Goal: Task Accomplishment & Management: Use online tool/utility

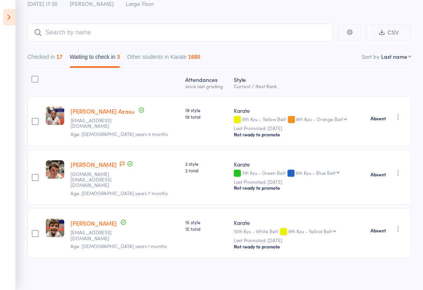
click at [4, 24] on icon at bounding box center [9, 17] width 12 height 16
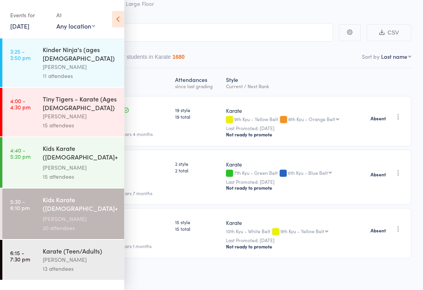
click at [16, 27] on link "13 Oct, 2025" at bounding box center [19, 26] width 19 height 9
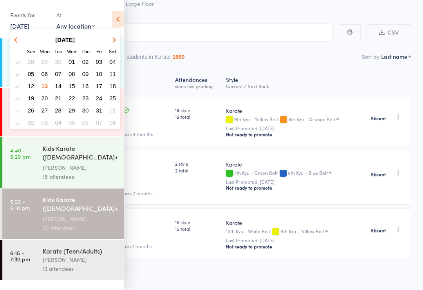
click at [59, 88] on span "14" at bounding box center [58, 86] width 7 height 7
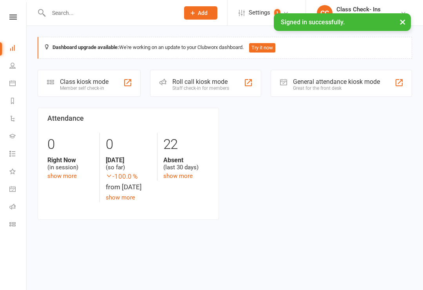
click at [160, 74] on div "Roll call kiosk mode Staff check-in for members" at bounding box center [205, 83] width 111 height 27
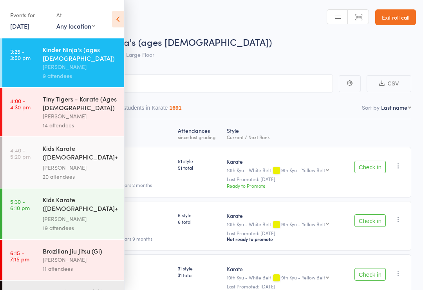
click at [87, 256] on div "[PERSON_NAME]" at bounding box center [80, 259] width 75 height 9
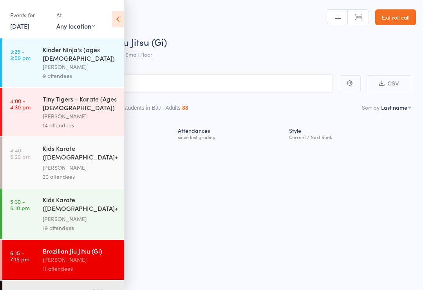
click at [129, 18] on header "Roll Call for Brazilian Jiu Jitsu (Gi) 14 Oct 18:15 Marc Mathews Small Floor Ma…" at bounding box center [211, 31] width 423 height 63
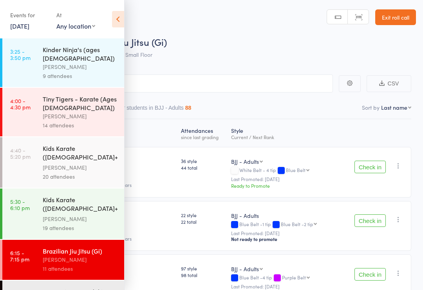
click at [116, 15] on icon at bounding box center [118, 19] width 12 height 16
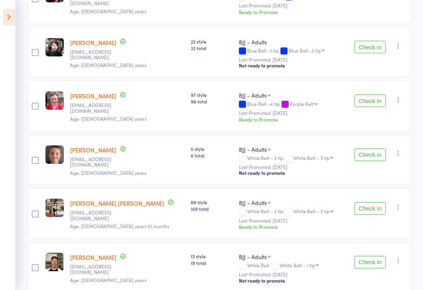
click at [402, 99] on icon "button" at bounding box center [399, 100] width 8 height 8
click at [377, 149] on li "Remove" at bounding box center [370, 146] width 65 height 11
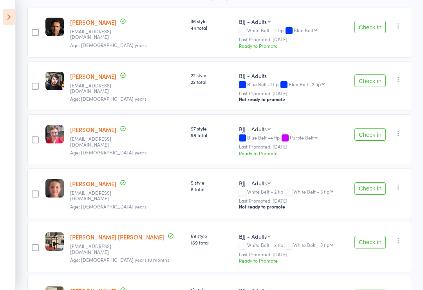
scroll to position [137, 0]
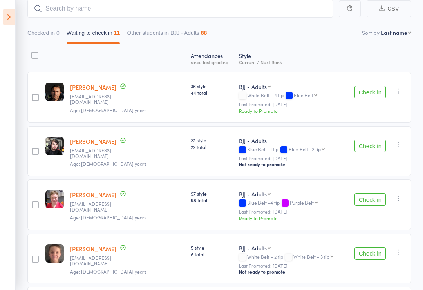
click at [11, 15] on icon at bounding box center [9, 17] width 12 height 16
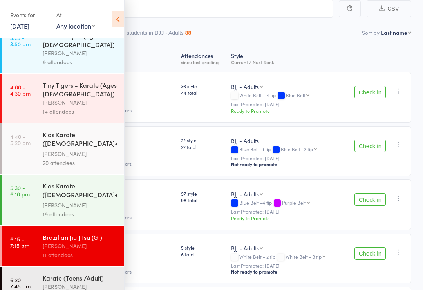
scroll to position [14, 0]
click at [96, 60] on div "Kinder Ninja's (ages 4-5) Marc Mathews 9 attendees" at bounding box center [84, 49] width 82 height 49
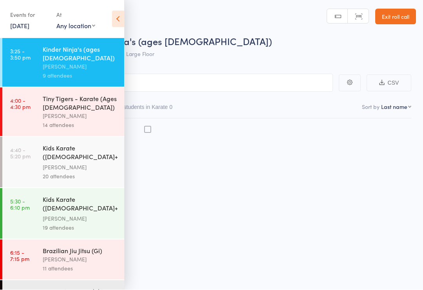
click at [115, 12] on icon at bounding box center [118, 19] width 12 height 16
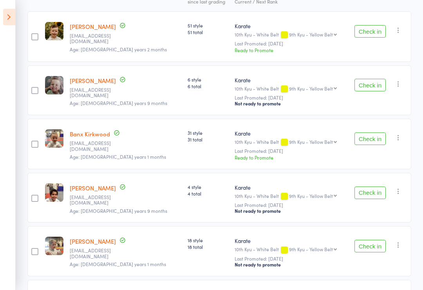
click at [5, 24] on icon at bounding box center [9, 17] width 12 height 16
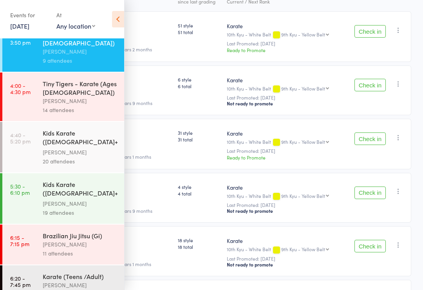
scroll to position [14, 0]
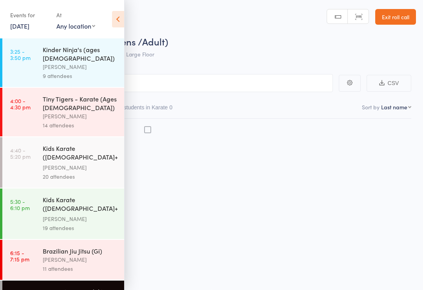
click at [124, 8] on div "Events for [DATE] [DATE] [DATE] Sun Mon Tue Wed Thu Fri Sat 40 28 29 30 01 02 0…" at bounding box center [62, 20] width 124 height 40
click at [115, 23] on icon at bounding box center [118, 19] width 12 height 16
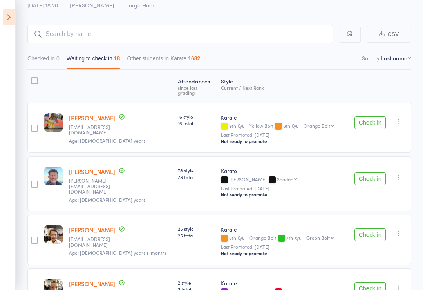
scroll to position [50, 0]
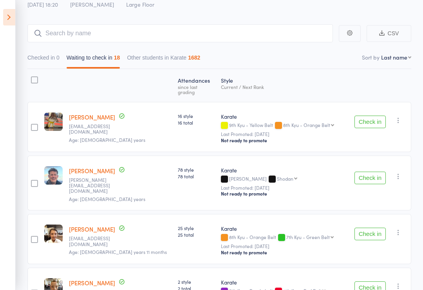
click at [11, 24] on icon at bounding box center [9, 17] width 12 height 16
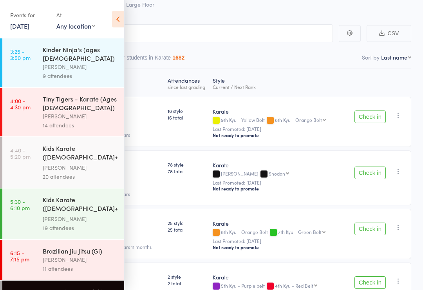
click at [31, 240] on link "6:15 - 7:15 pm Brazilian Jiu Jitsu (Gi) Marc Mathews 11 attendees" at bounding box center [63, 260] width 122 height 40
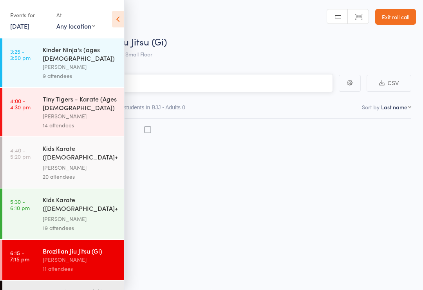
scroll to position [5, 0]
click at [103, 62] on div "[PERSON_NAME]" at bounding box center [80, 66] width 75 height 9
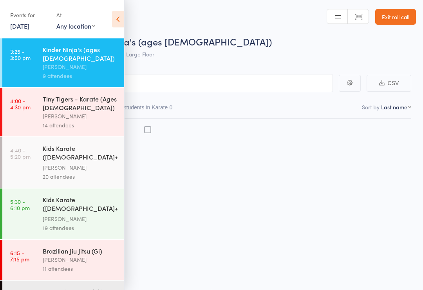
click at [120, 18] on icon at bounding box center [118, 19] width 12 height 16
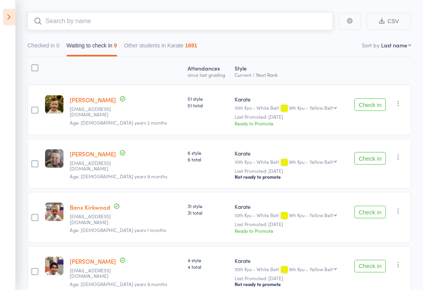
scroll to position [62, 0]
click at [368, 111] on button "Check in" at bounding box center [370, 104] width 31 height 13
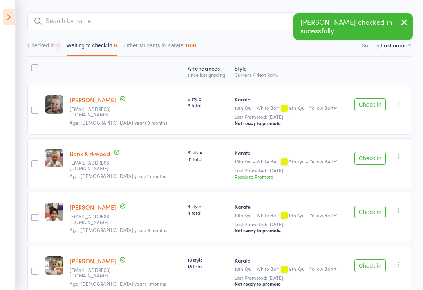
click at [371, 111] on button "Check in" at bounding box center [370, 104] width 31 height 13
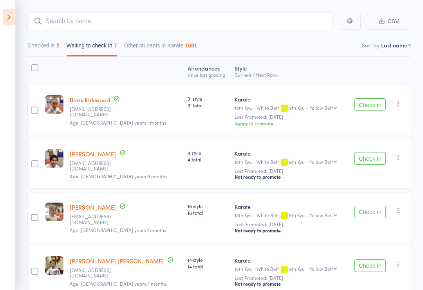
click at [377, 106] on button "Check in" at bounding box center [370, 104] width 31 height 13
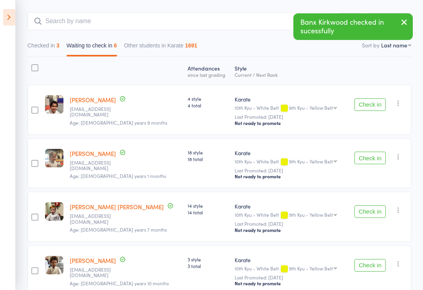
click at [324, 290] on div "Atten­dances since last grading Style Current / Next Rank edit Arthur Ombar The…" at bounding box center [219, 234] width 384 height 355
click at [377, 103] on button "Check in" at bounding box center [370, 104] width 31 height 13
click at [51, 46] on button "Checked in 3" at bounding box center [43, 47] width 32 height 18
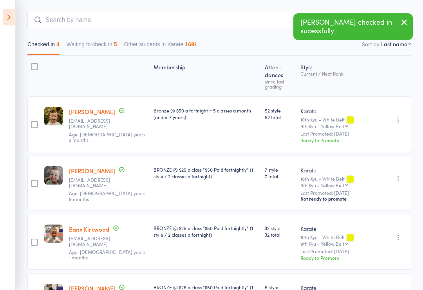
scroll to position [55, 0]
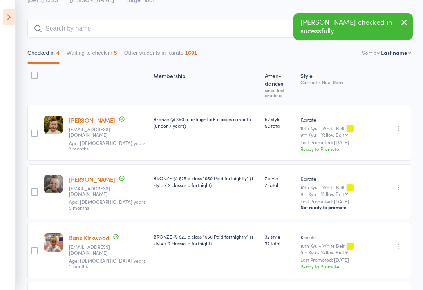
click at [99, 44] on div "Checked in 4 Waiting to check in 5 Other students in Karate 1691" at bounding box center [219, 51] width 384 height 27
click at [108, 52] on button "Waiting to check in 5" at bounding box center [92, 55] width 51 height 18
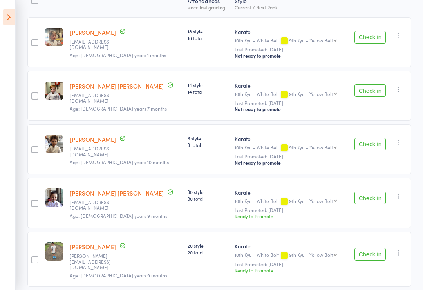
scroll to position [129, 0]
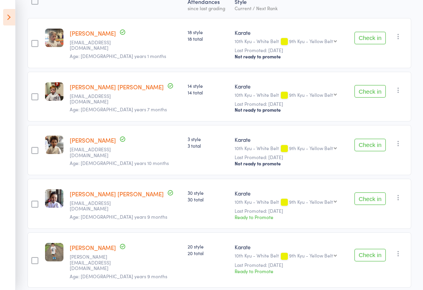
click at [391, 33] on div "Check in Check in Send message Add Note Remove Mark absent" at bounding box center [379, 43] width 64 height 50
click at [381, 38] on button "Check in" at bounding box center [370, 38] width 31 height 13
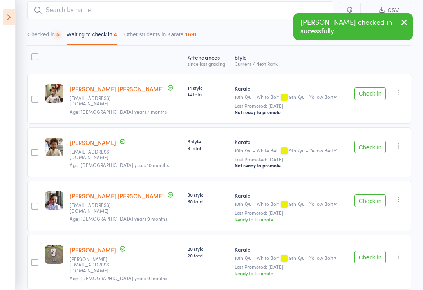
scroll to position [72, 0]
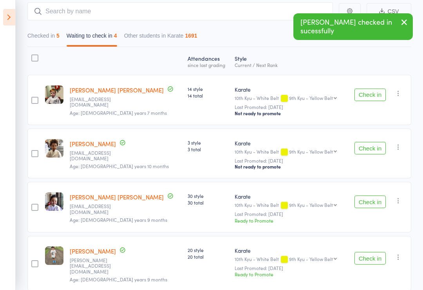
click at [60, 37] on div "5" at bounding box center [57, 36] width 3 height 6
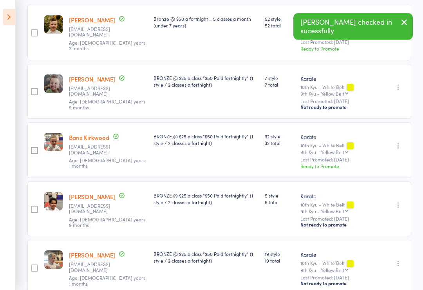
scroll to position [185, 0]
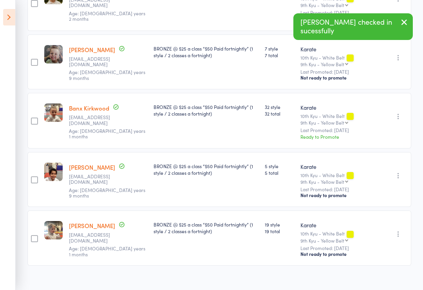
click at [391, 178] on div "Undo check-in Send message Add Note Remove Mark absent" at bounding box center [397, 179] width 29 height 55
click at [401, 177] on icon "button" at bounding box center [399, 176] width 8 height 8
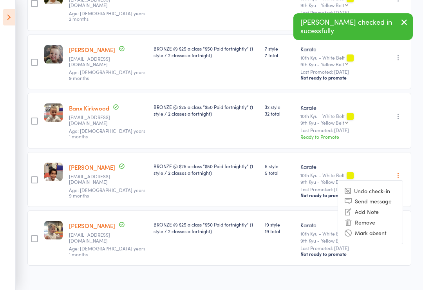
click at [387, 189] on li "Undo check-in" at bounding box center [370, 191] width 65 height 10
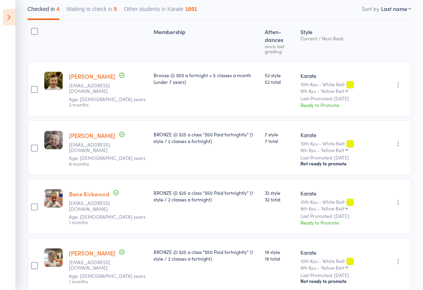
scroll to position [98, 0]
click at [113, 7] on button "Waiting to check in 5" at bounding box center [92, 11] width 51 height 18
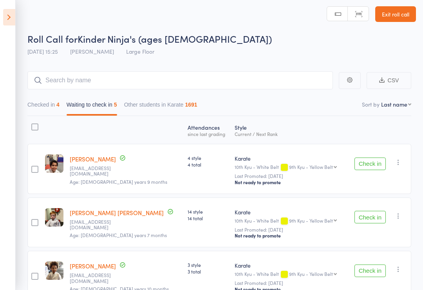
scroll to position [0, 0]
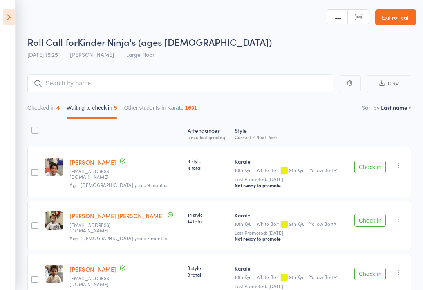
click at [373, 166] on button "Check in" at bounding box center [370, 167] width 31 height 13
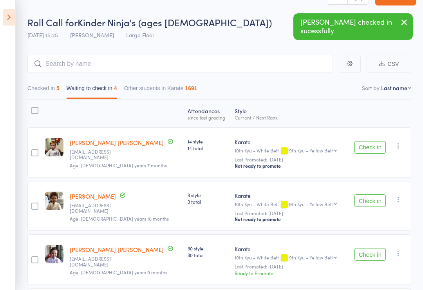
scroll to position [18, 0]
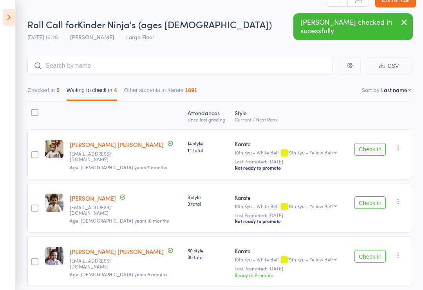
click at [378, 204] on button "Check in" at bounding box center [370, 202] width 31 height 13
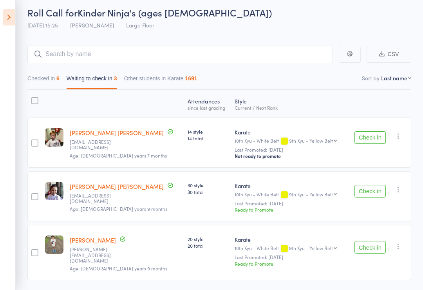
scroll to position [30, 0]
click at [7, 17] on icon at bounding box center [9, 17] width 12 height 16
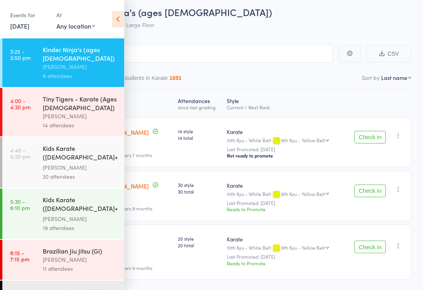
click at [61, 96] on div "Tiny Tigers - Karate (Ages [DEMOGRAPHIC_DATA])" at bounding box center [80, 102] width 75 height 17
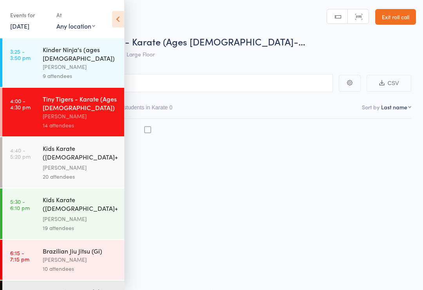
scroll to position [5, 0]
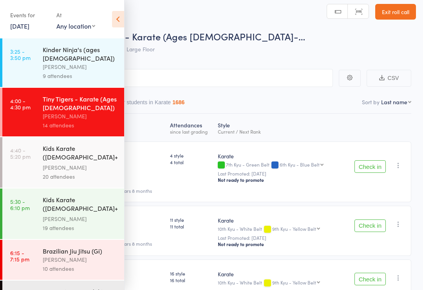
click at [123, 16] on icon at bounding box center [118, 19] width 12 height 16
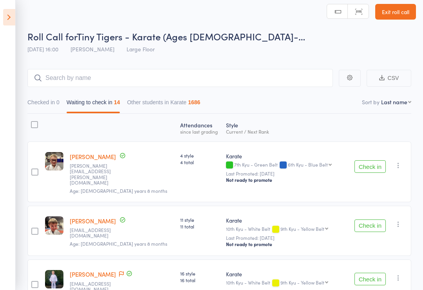
click at [14, 10] on icon at bounding box center [9, 17] width 12 height 16
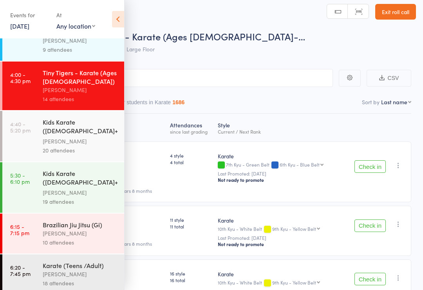
scroll to position [26, 0]
click at [73, 270] on div "[PERSON_NAME]" at bounding box center [80, 274] width 75 height 9
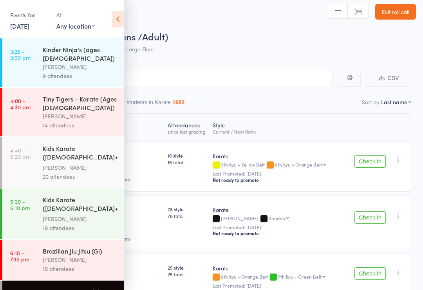
click at [117, 17] on icon at bounding box center [118, 19] width 12 height 16
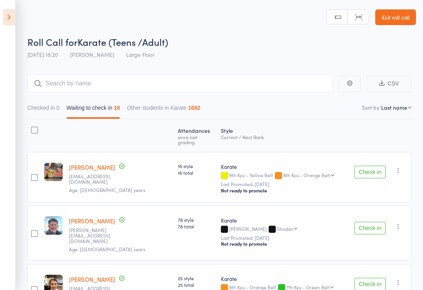
click at [6, 16] on icon at bounding box center [9, 17] width 12 height 16
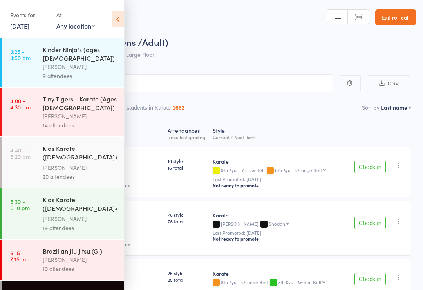
click at [57, 102] on div "Tiny Tigers - Karate (Ages [DEMOGRAPHIC_DATA])" at bounding box center [80, 102] width 75 height 17
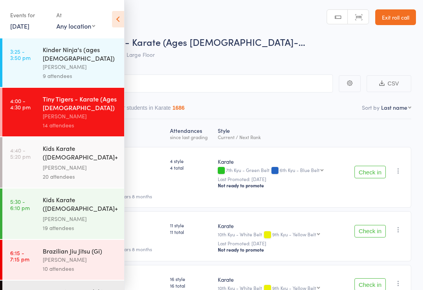
click at [119, 20] on icon at bounding box center [118, 19] width 12 height 16
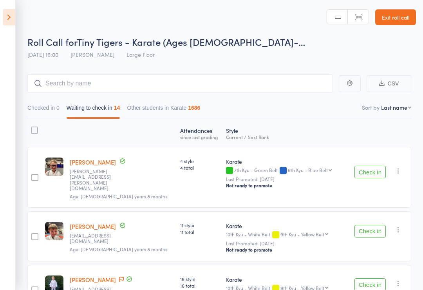
click at [376, 172] on button "Check in" at bounding box center [370, 172] width 31 height 13
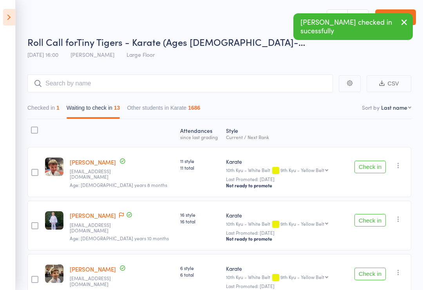
click at [373, 221] on button "Check in" at bounding box center [370, 220] width 31 height 13
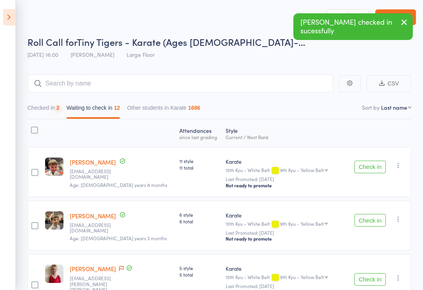
click at [372, 165] on button "Check in" at bounding box center [370, 167] width 31 height 13
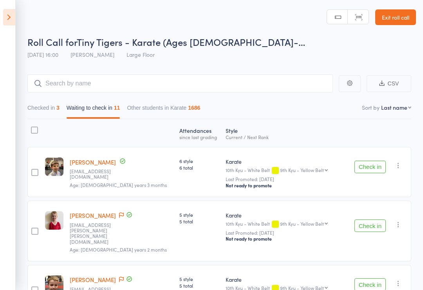
click at [6, 17] on icon at bounding box center [9, 17] width 12 height 16
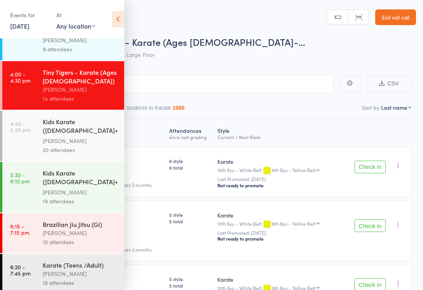
scroll to position [26, 0]
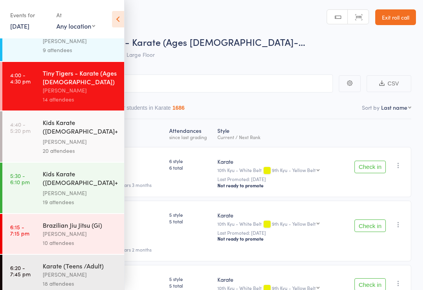
click at [81, 270] on div "[PERSON_NAME]" at bounding box center [80, 274] width 75 height 9
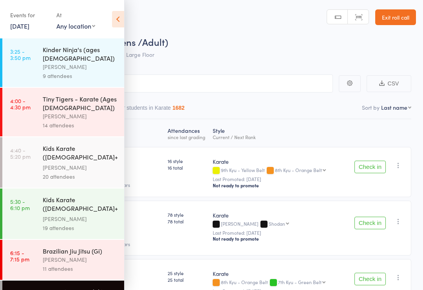
click at [123, 15] on icon at bounding box center [118, 19] width 12 height 16
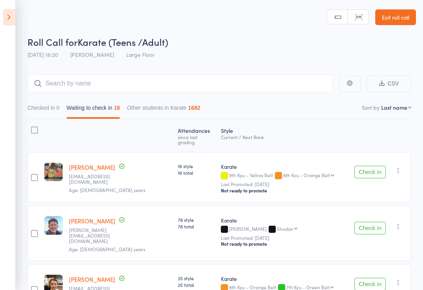
click at [8, 15] on icon at bounding box center [9, 17] width 12 height 16
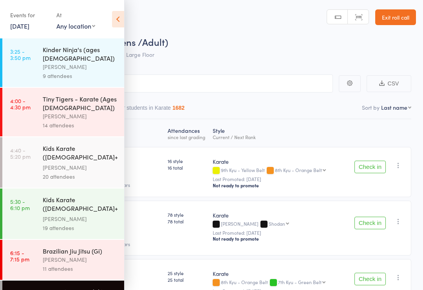
click at [83, 98] on div "Tiny Tigers - Karate (Ages [DEMOGRAPHIC_DATA])" at bounding box center [80, 102] width 75 height 17
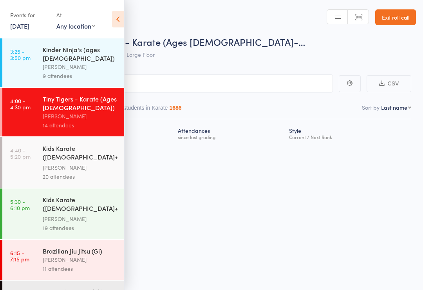
click at [124, 15] on icon at bounding box center [118, 19] width 12 height 16
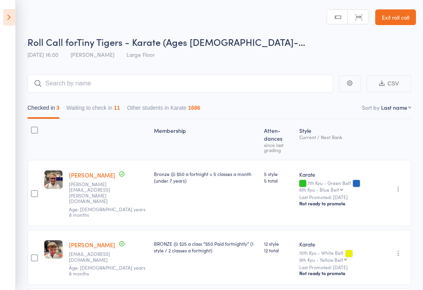
click at [113, 107] on button "Waiting to check in 11" at bounding box center [94, 110] width 54 height 18
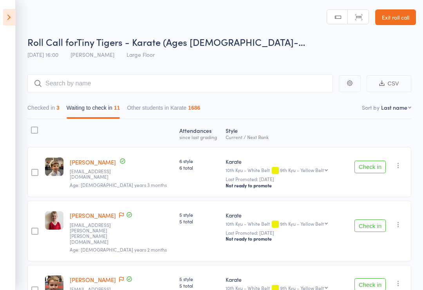
click at [382, 221] on button "Check in" at bounding box center [370, 225] width 31 height 13
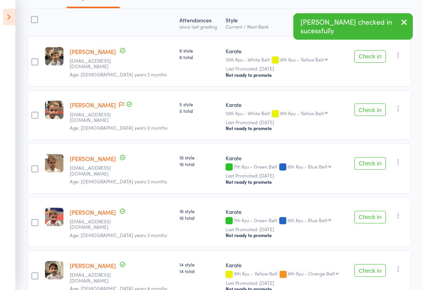
scroll to position [111, 0]
click at [373, 162] on button "Check in" at bounding box center [370, 163] width 31 height 13
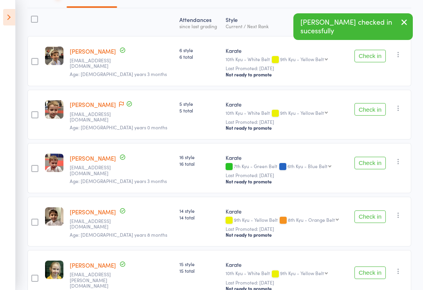
click at [372, 163] on button "Check in" at bounding box center [370, 163] width 31 height 13
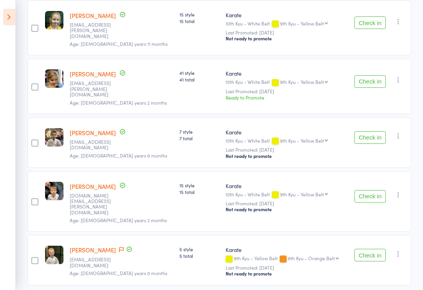
scroll to position [308, 0]
click at [371, 248] on button "Check in" at bounding box center [370, 254] width 31 height 13
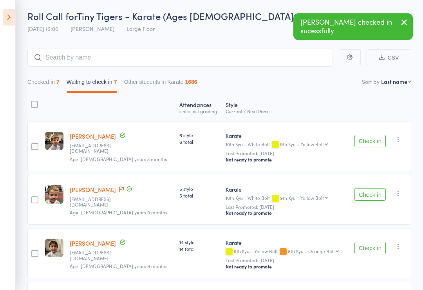
scroll to position [0, 0]
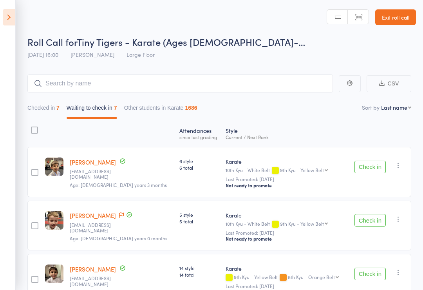
click at [372, 165] on button "Check in" at bounding box center [370, 167] width 31 height 13
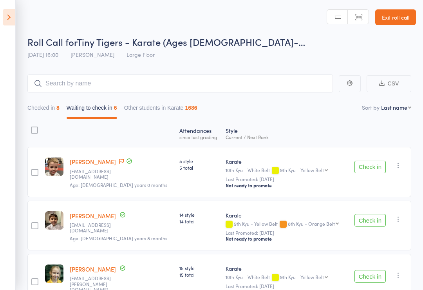
click at [10, 16] on icon at bounding box center [9, 17] width 12 height 16
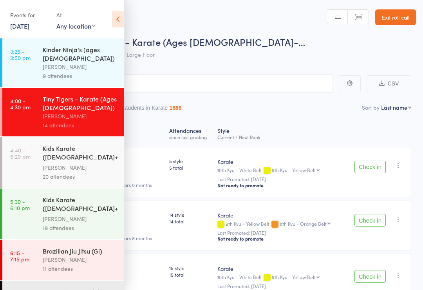
click at [22, 250] on time "6:15 - 7:15 pm" at bounding box center [19, 256] width 19 height 13
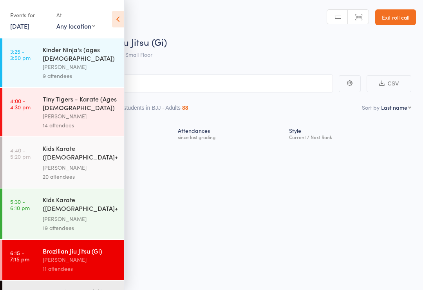
click at [111, 38] on div "Kinder Ninja's (ages 4-5) Marc Mathews 9 attendees" at bounding box center [84, 62] width 82 height 49
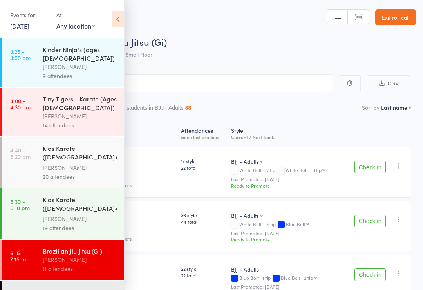
click at [106, 13] on div "Events for [DATE] [DATE] [DATE] Sun Mon Tue Wed Thu Fri Sat 40 28 29 30 01 02 0…" at bounding box center [62, 20] width 124 height 40
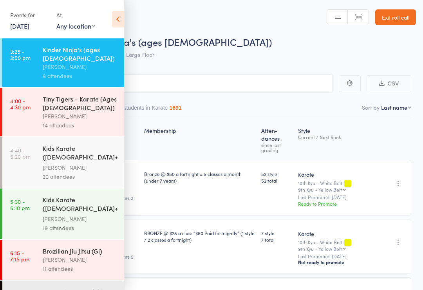
click at [89, 240] on div "Brazilian Jiu Jitsu (Gi) Marc Mathews 11 attendees" at bounding box center [84, 260] width 82 height 40
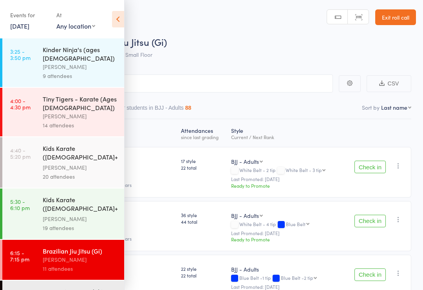
click at [119, 16] on icon at bounding box center [118, 19] width 12 height 16
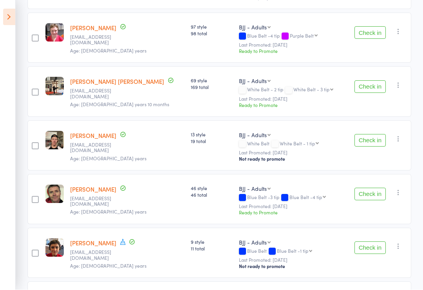
click at [6, 20] on icon at bounding box center [9, 17] width 12 height 16
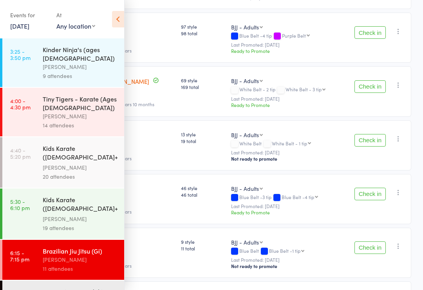
click at [89, 273] on div "Brazilian Jiu Jitsu (Gi) Marc Mathews 11 attendees" at bounding box center [84, 260] width 82 height 40
click at [99, 287] on div "Karate (Teens /Adult)" at bounding box center [80, 291] width 75 height 9
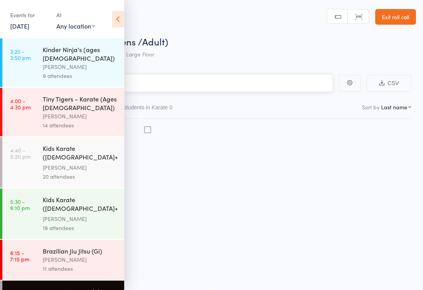
scroll to position [5, 0]
click at [121, 18] on icon at bounding box center [118, 19] width 12 height 16
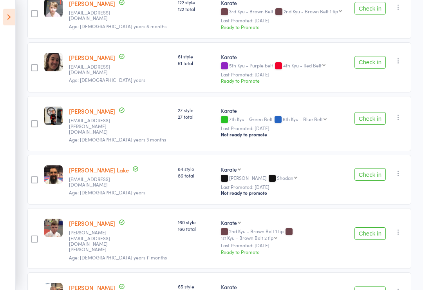
scroll to position [435, 0]
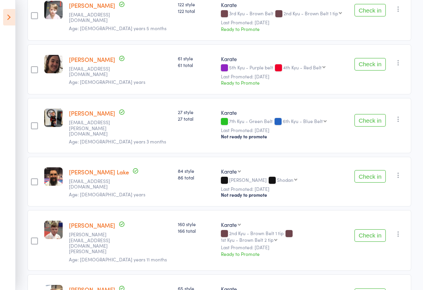
click at [7, 14] on icon at bounding box center [9, 17] width 12 height 16
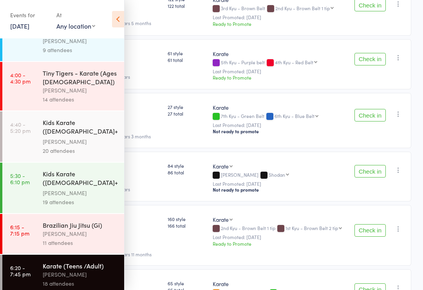
scroll to position [26, 0]
click at [101, 62] on div "Tiny Tigers - Karate (Ages 5-7) Marc Mathews 14 attendees" at bounding box center [84, 86] width 82 height 49
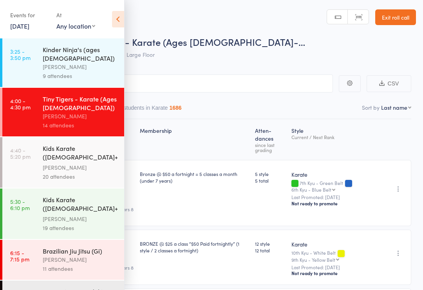
click at [82, 63] on div "[PERSON_NAME]" at bounding box center [80, 66] width 75 height 9
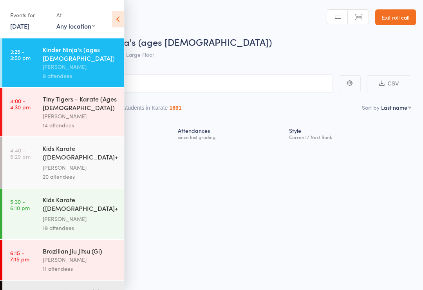
click at [119, 19] on icon at bounding box center [118, 19] width 12 height 16
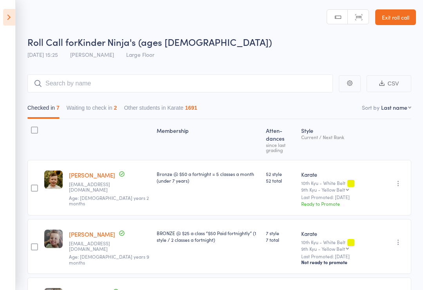
click at [98, 109] on button "Waiting to check in 2" at bounding box center [92, 110] width 51 height 18
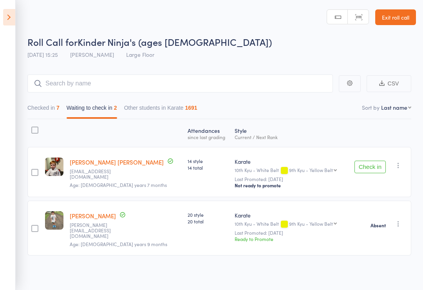
click at [401, 169] on icon "button" at bounding box center [399, 165] width 8 height 8
click at [384, 227] on li "Mark absent" at bounding box center [370, 223] width 65 height 11
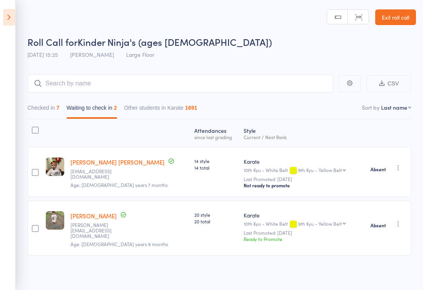
click at [19, 15] on header "Roll Call for Kinder Ninja's (ages 4-5) 14 Oct 15:25 Marc Mathews Large Floor M…" at bounding box center [211, 31] width 423 height 63
click at [8, 19] on icon at bounding box center [9, 17] width 12 height 16
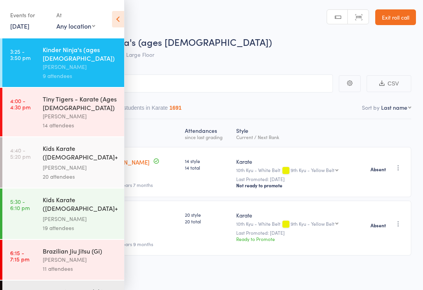
click at [42, 109] on link "4:00 - 4:30 pm Tiny Tigers - Karate (Ages 5-7) Marc Mathews 14 attendees" at bounding box center [63, 112] width 122 height 49
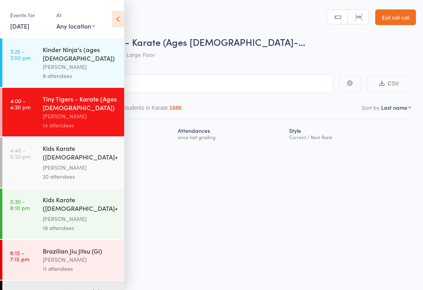
click at [123, 27] on icon at bounding box center [118, 19] width 12 height 16
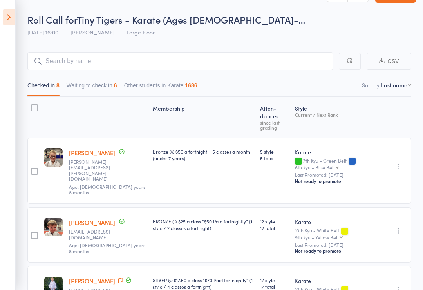
click at [114, 89] on button "Waiting to check in 6" at bounding box center [92, 87] width 51 height 18
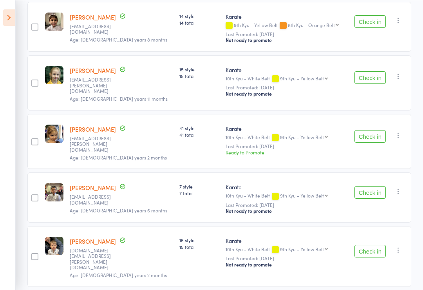
scroll to position [200, 0]
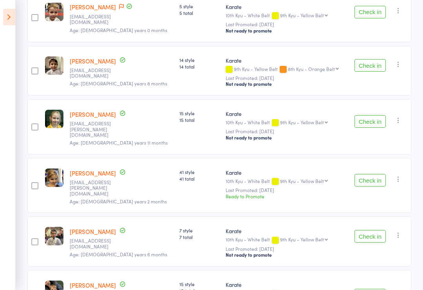
click at [370, 174] on button "Check in" at bounding box center [370, 180] width 31 height 13
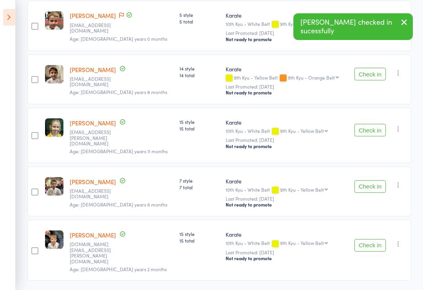
click at [369, 133] on button "Check in" at bounding box center [370, 130] width 31 height 13
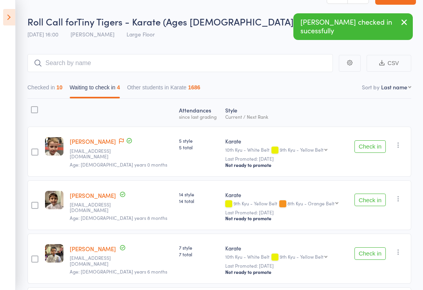
scroll to position [20, 0]
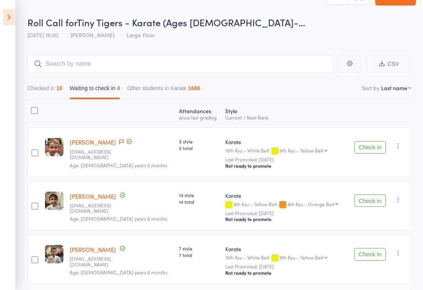
click at [375, 253] on button "Check in" at bounding box center [370, 254] width 31 height 13
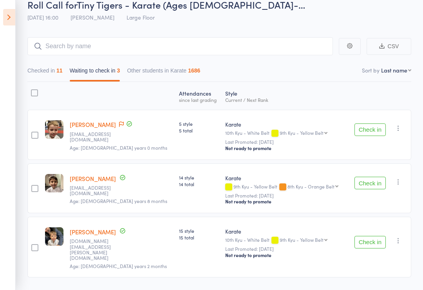
scroll to position [39, 0]
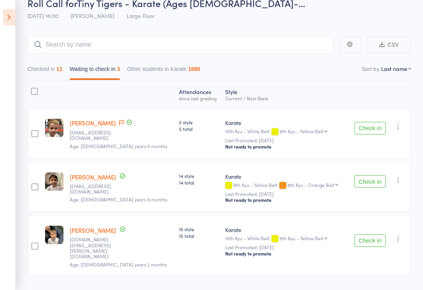
click at [51, 75] on button "Checked in 11" at bounding box center [44, 71] width 35 height 18
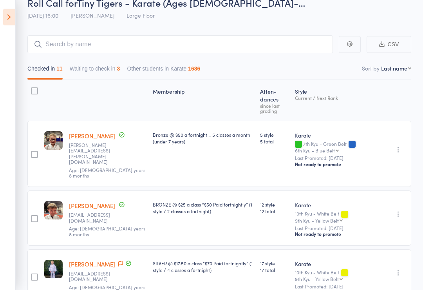
scroll to position [0, 0]
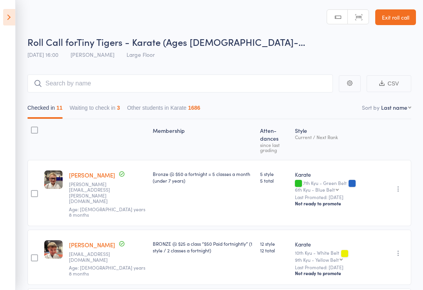
click at [106, 111] on button "Waiting to check in 3" at bounding box center [95, 110] width 51 height 18
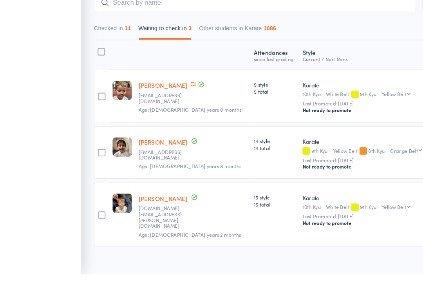
scroll to position [39, 0]
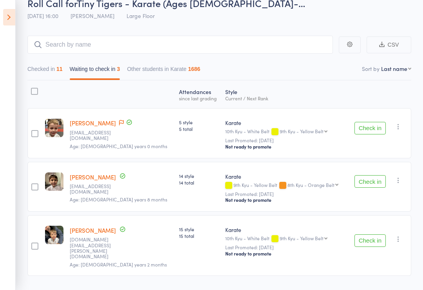
click at [13, 25] on icon at bounding box center [9, 17] width 12 height 16
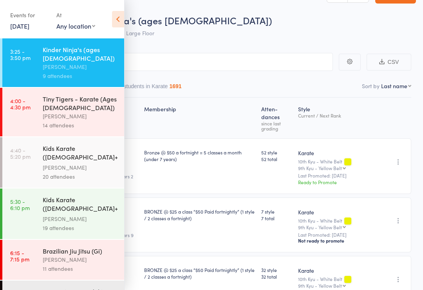
scroll to position [20, 0]
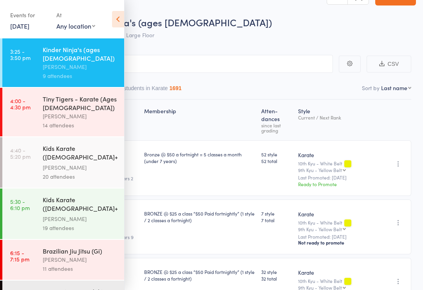
click at [99, 269] on div "Brazilian Jiu Jitsu (Gi) Marc Mathews 11 attendees" at bounding box center [84, 260] width 82 height 40
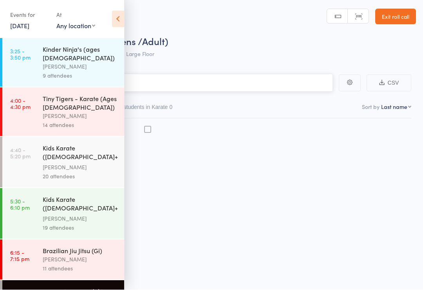
scroll to position [5, 0]
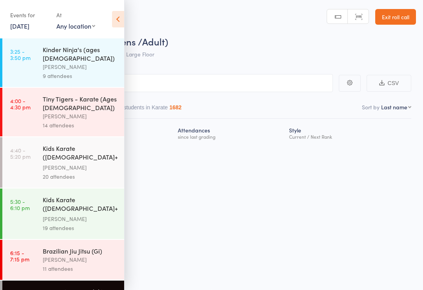
click at [117, 15] on icon at bounding box center [118, 19] width 12 height 16
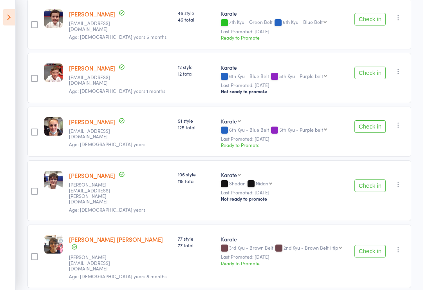
scroll to position [821, 0]
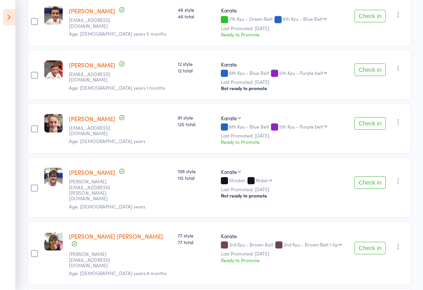
click at [11, 24] on icon at bounding box center [9, 17] width 12 height 16
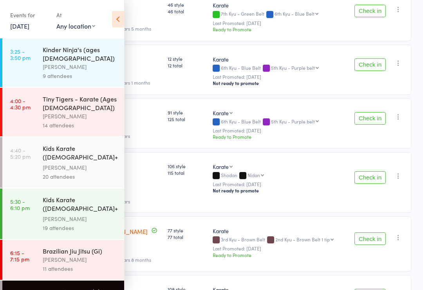
click at [25, 251] on time "6:15 - 7:15 pm" at bounding box center [19, 256] width 19 height 13
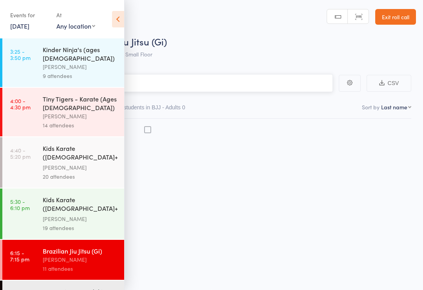
scroll to position [5, 0]
click at [120, 22] on icon at bounding box center [118, 19] width 12 height 16
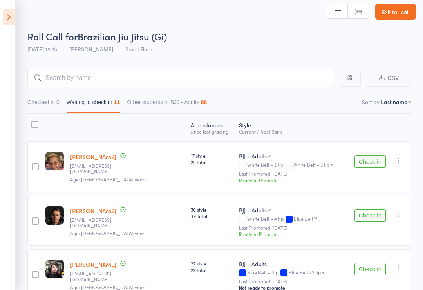
click at [22, 22] on header "Roll Call for Brazilian Jiu Jitsu (Gi) 14 Oct 18:15 Marc Mathews Small Floor Ma…" at bounding box center [211, 26] width 423 height 63
click at [15, 10] on icon at bounding box center [9, 17] width 12 height 16
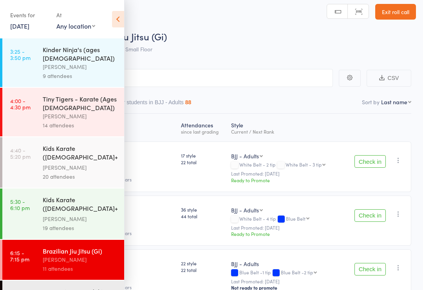
click at [98, 102] on div "Tiny Tigers - Karate (Ages [DEMOGRAPHIC_DATA])" at bounding box center [80, 102] width 75 height 17
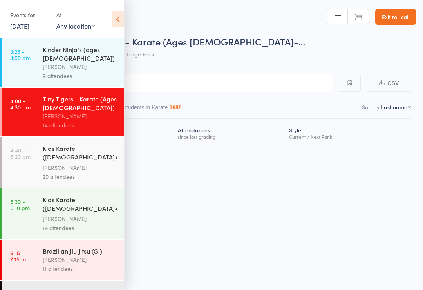
click at [123, 23] on icon at bounding box center [118, 19] width 12 height 16
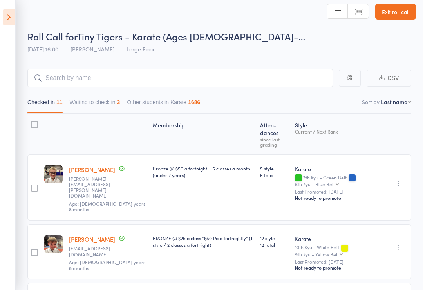
click at [96, 93] on div "Checked in 11 Waiting to check in 3 Other students in Karate 1686" at bounding box center [219, 100] width 384 height 27
click at [88, 111] on button "Waiting to check in 3" at bounding box center [95, 104] width 51 height 18
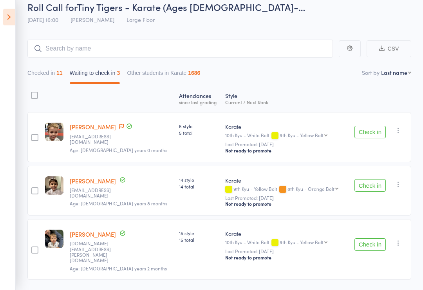
scroll to position [35, 0]
click at [378, 239] on button "Check in" at bounding box center [370, 244] width 31 height 13
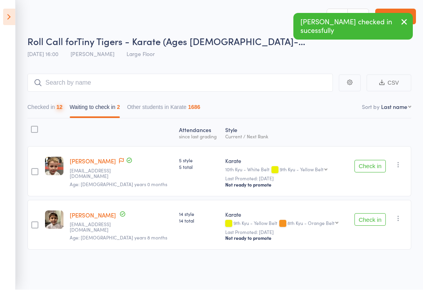
scroll to position [5, 0]
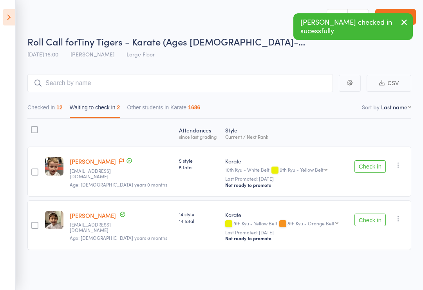
click at [372, 160] on button "Check in" at bounding box center [370, 166] width 31 height 13
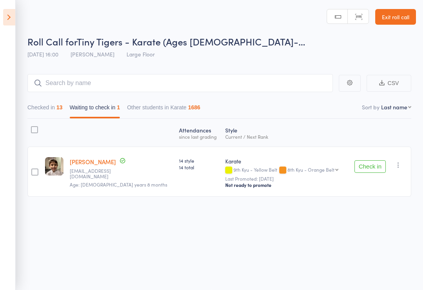
click at [399, 165] on icon "button" at bounding box center [399, 165] width 8 height 8
click at [386, 221] on li "Mark absent" at bounding box center [370, 222] width 65 height 11
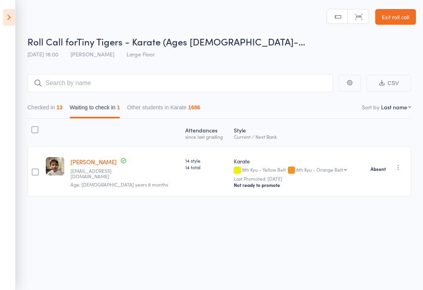
click at [6, 17] on icon at bounding box center [9, 17] width 12 height 16
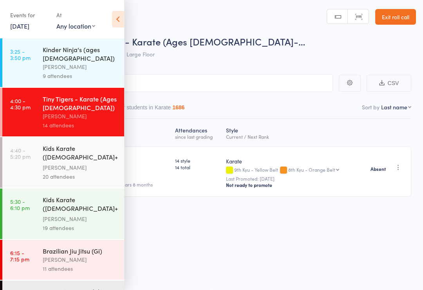
click at [58, 163] on div "[PERSON_NAME]" at bounding box center [80, 167] width 75 height 9
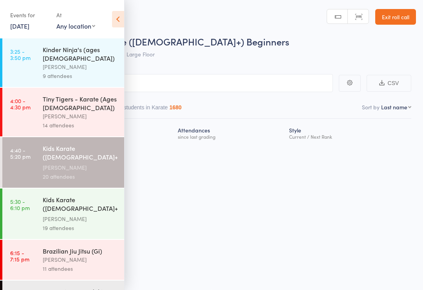
click at [118, 12] on icon at bounding box center [118, 19] width 12 height 16
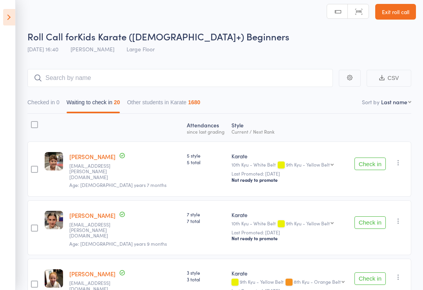
click at [377, 276] on button "Check in" at bounding box center [370, 278] width 31 height 13
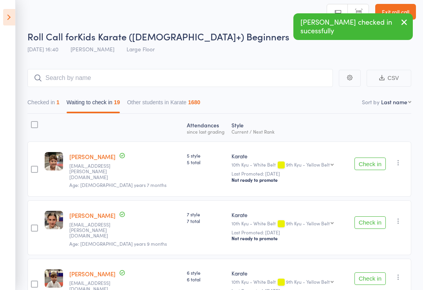
click at [371, 272] on button "Check in" at bounding box center [370, 278] width 31 height 13
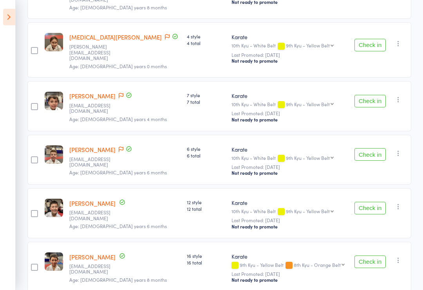
scroll to position [734, 0]
click at [377, 202] on button "Check in" at bounding box center [370, 208] width 31 height 13
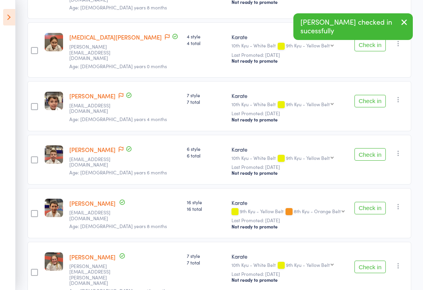
click at [375, 148] on button "Check in" at bounding box center [370, 154] width 31 height 13
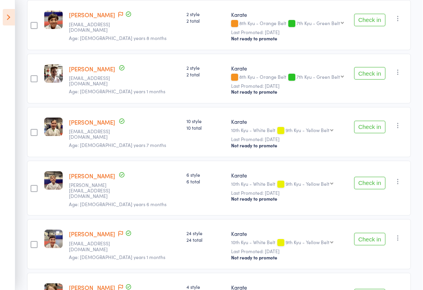
scroll to position [442, 0]
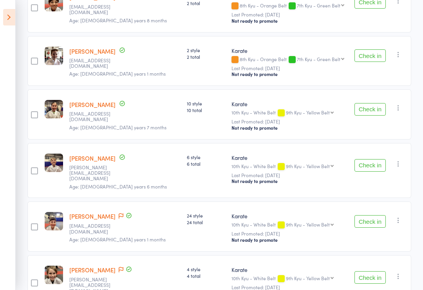
click at [368, 159] on button "Check in" at bounding box center [370, 165] width 31 height 13
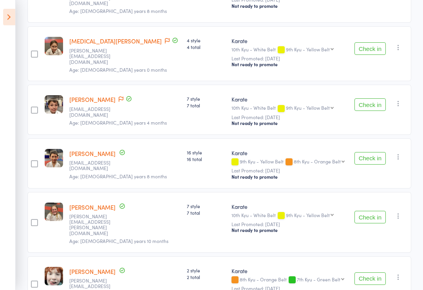
scroll to position [684, 0]
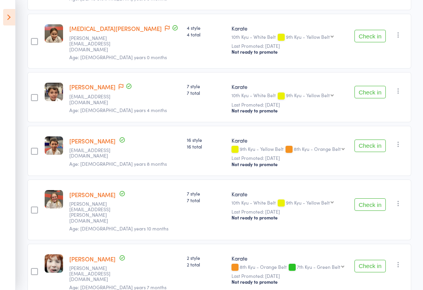
click at [373, 86] on button "Check in" at bounding box center [370, 92] width 31 height 13
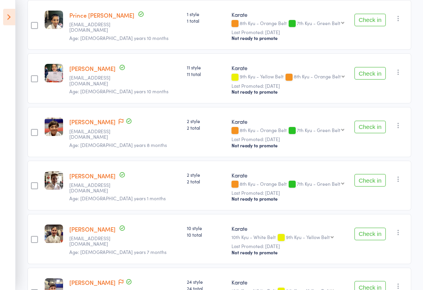
click at [370, 121] on button "Check in" at bounding box center [370, 127] width 31 height 13
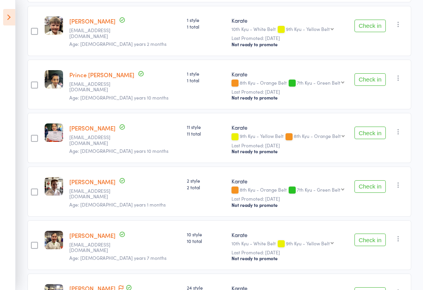
scroll to position [258, 0]
click at [374, 74] on button "Check in" at bounding box center [370, 80] width 31 height 13
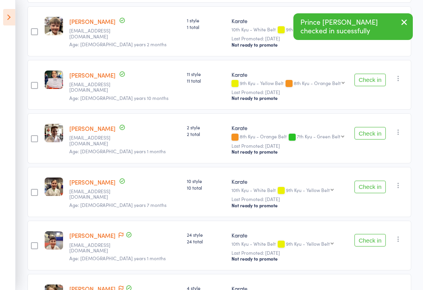
click at [371, 74] on button "Check in" at bounding box center [370, 80] width 31 height 13
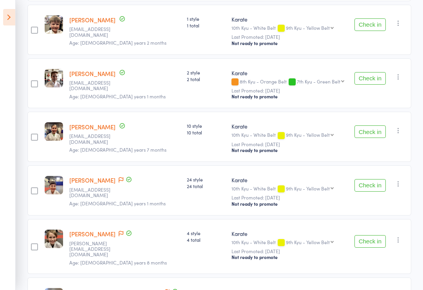
scroll to position [258, 0]
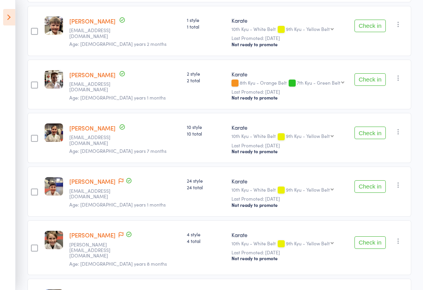
click at [376, 180] on button "Check in" at bounding box center [370, 186] width 31 height 13
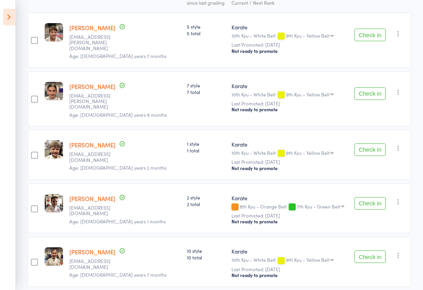
scroll to position [135, 0]
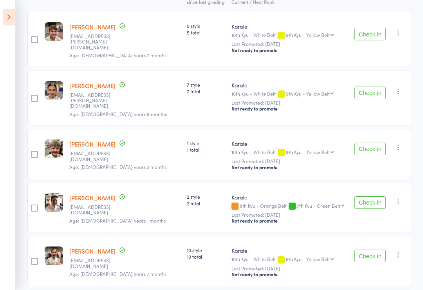
click at [373, 197] on button "Check in" at bounding box center [370, 203] width 31 height 13
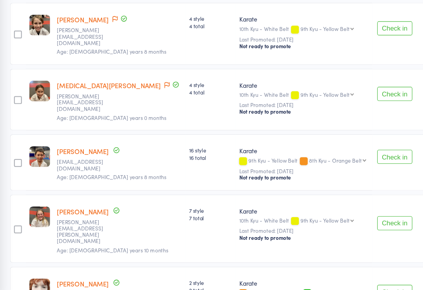
scroll to position [353, 0]
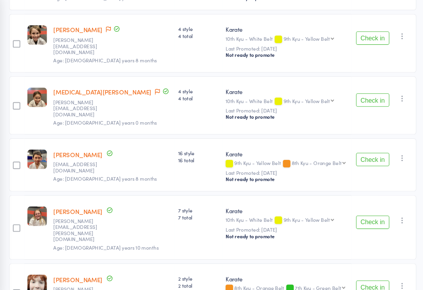
click at [355, 208] on button "Check in" at bounding box center [370, 214] width 31 height 13
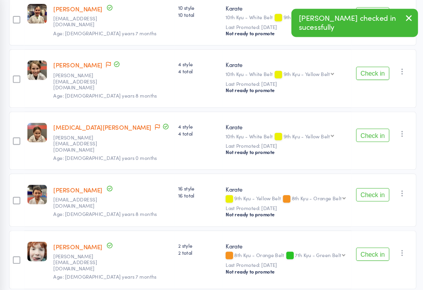
click at [361, 238] on button "Check in" at bounding box center [370, 244] width 31 height 13
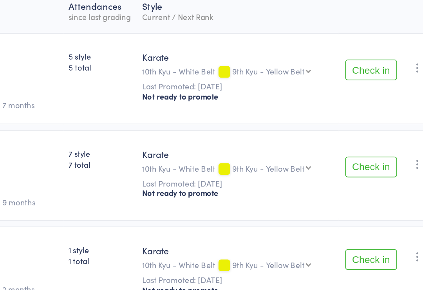
scroll to position [127, 0]
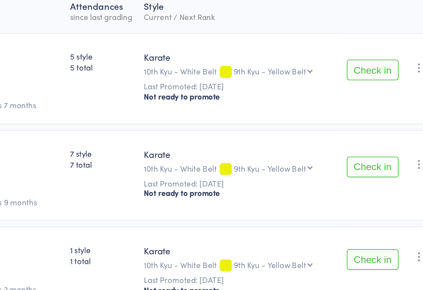
click at [355, 40] on button "Check in" at bounding box center [370, 42] width 31 height 13
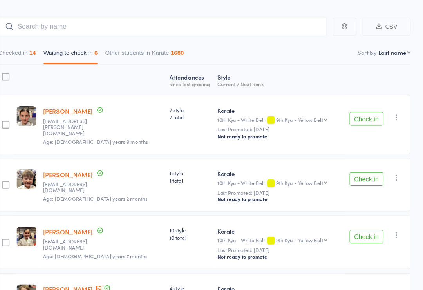
scroll to position [59, 0]
click at [355, 106] on button "Check in" at bounding box center [370, 110] width 31 height 13
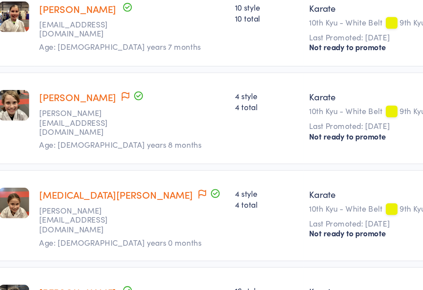
scroll to position [141, 0]
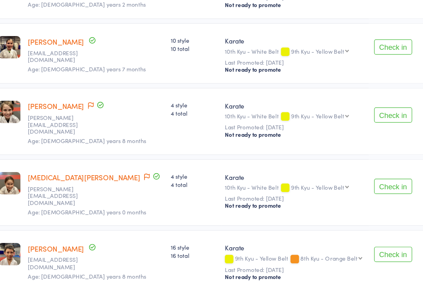
click at [355, 129] on button "Check in" at bounding box center [370, 135] width 31 height 13
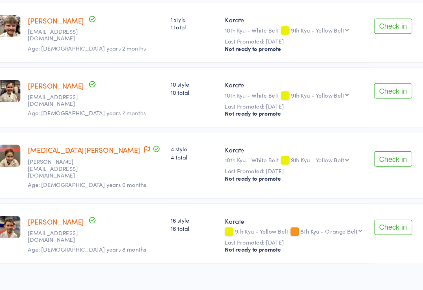
click at [355, 165] on button "Check in" at bounding box center [370, 171] width 31 height 13
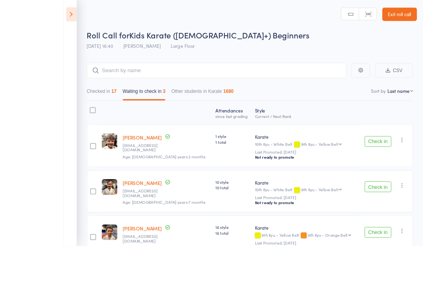
scroll to position [39, 0]
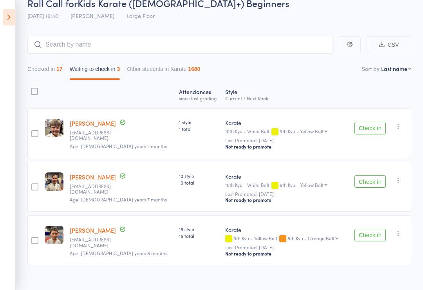
click at [372, 185] on button "Check in" at bounding box center [370, 181] width 31 height 13
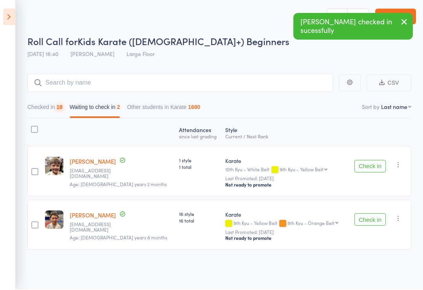
scroll to position [5, 0]
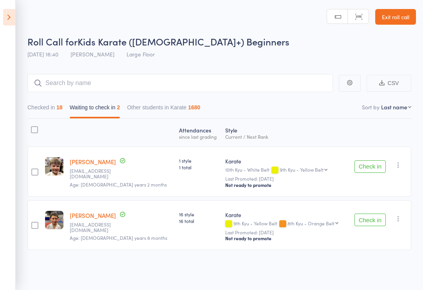
click at [31, 105] on button "Checked in 18" at bounding box center [44, 109] width 35 height 18
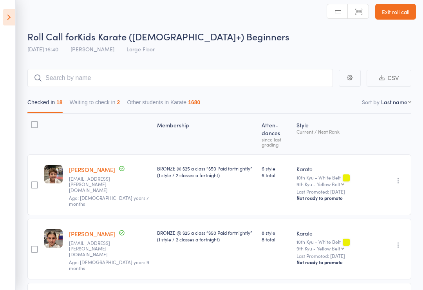
click at [134, 104] on button "Other students in Karate 1680" at bounding box center [163, 104] width 73 height 18
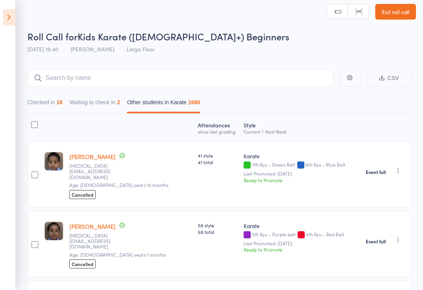
click at [102, 105] on button "Waiting to check in 2" at bounding box center [95, 104] width 51 height 18
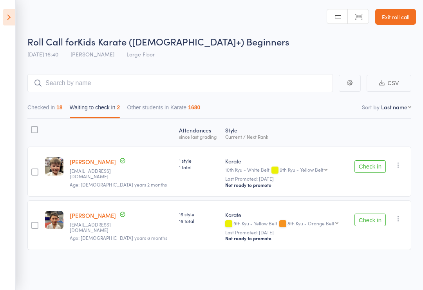
click at [372, 218] on button "Check in" at bounding box center [370, 220] width 31 height 13
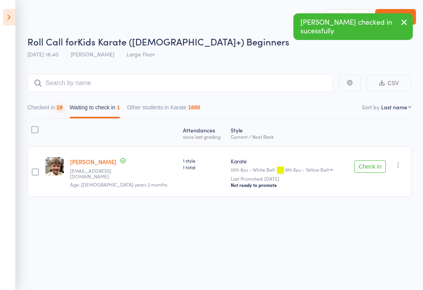
click at [403, 160] on button "button" at bounding box center [398, 164] width 9 height 9
click at [383, 217] on li "Mark absent" at bounding box center [370, 222] width 65 height 11
click at [12, 25] on icon at bounding box center [9, 17] width 12 height 16
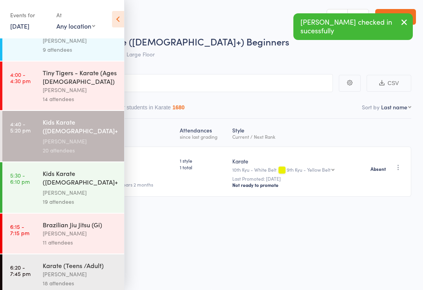
scroll to position [26, 0]
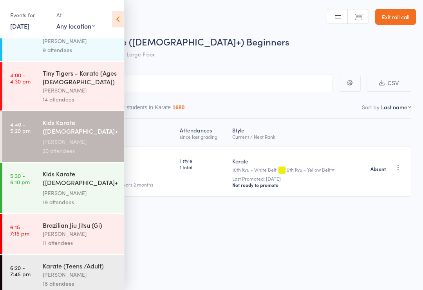
click at [81, 287] on div "Karate (Teens /Adult) Marc Mathews 18 attendees" at bounding box center [84, 275] width 82 height 40
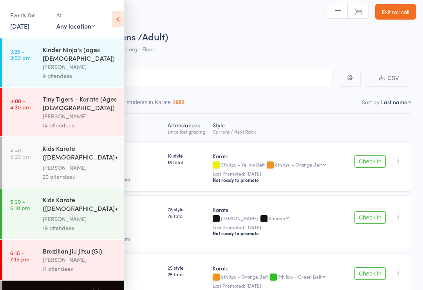
click at [120, 27] on icon at bounding box center [118, 19] width 12 height 16
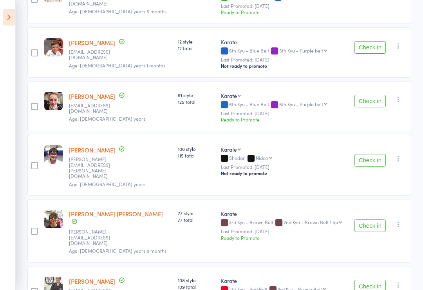
scroll to position [845, 0]
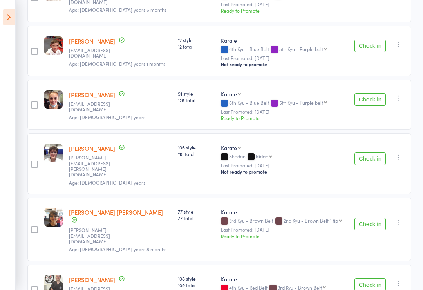
click at [12, 23] on icon at bounding box center [9, 17] width 12 height 16
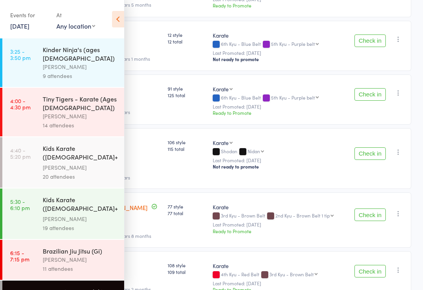
click at [99, 62] on div "[PERSON_NAME]" at bounding box center [80, 66] width 75 height 9
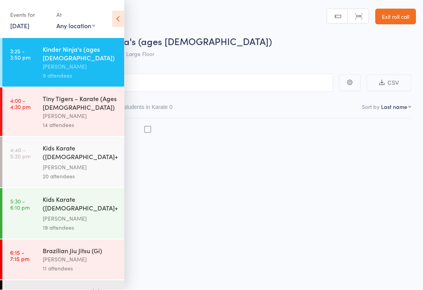
scroll to position [5, 0]
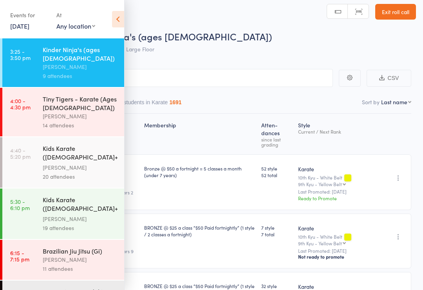
click at [96, 150] on div "Kids Karate ([DEMOGRAPHIC_DATA]+) Beginners" at bounding box center [80, 153] width 75 height 19
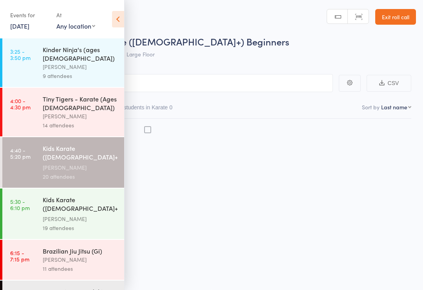
click at [118, 17] on icon at bounding box center [118, 19] width 12 height 16
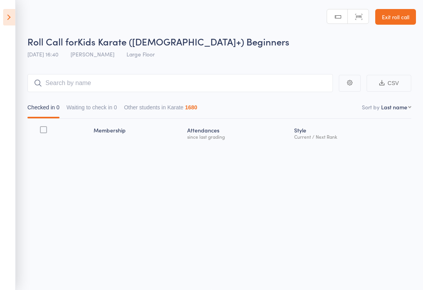
click at [117, 100] on button "Waiting to check in 0" at bounding box center [92, 109] width 51 height 18
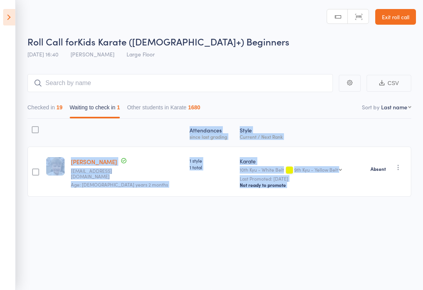
click at [14, 22] on icon at bounding box center [9, 17] width 12 height 16
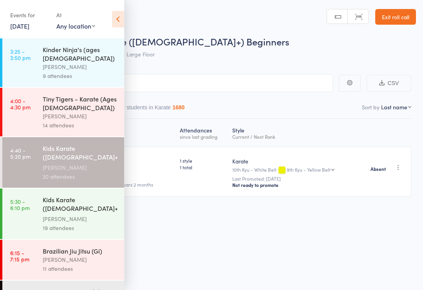
click at [92, 214] on div "[PERSON_NAME]" at bounding box center [80, 218] width 75 height 9
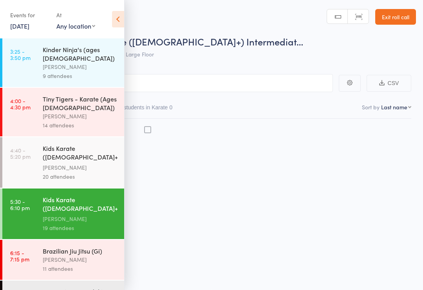
click at [123, 22] on icon at bounding box center [118, 19] width 12 height 16
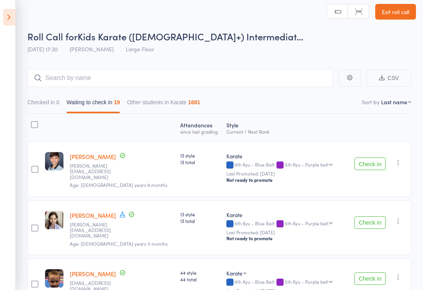
click at [15, 11] on icon at bounding box center [9, 17] width 12 height 16
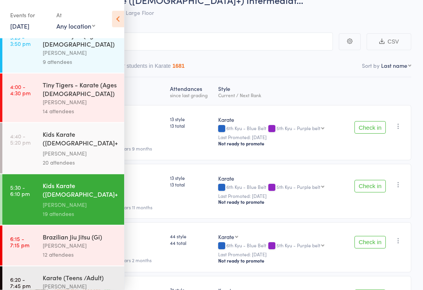
scroll to position [14, 0]
click at [100, 234] on div "Brazilian Jiu Jitsu (Gi)" at bounding box center [80, 237] width 75 height 9
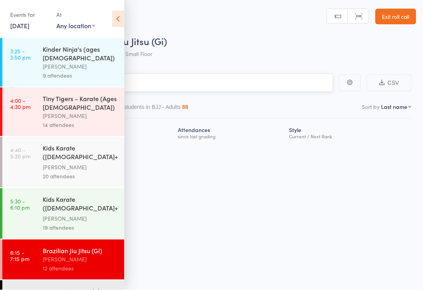
scroll to position [5, 0]
click at [120, 18] on icon at bounding box center [118, 19] width 12 height 16
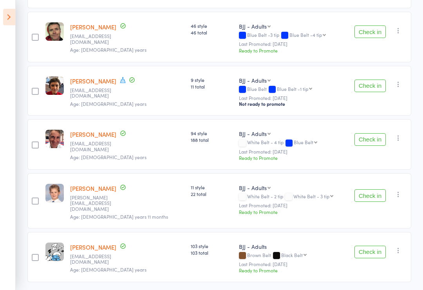
scroll to position [522, 0]
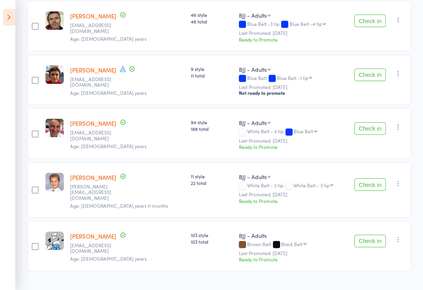
click at [14, 17] on icon at bounding box center [9, 17] width 12 height 16
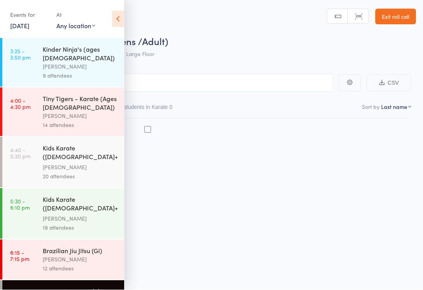
scroll to position [5, 0]
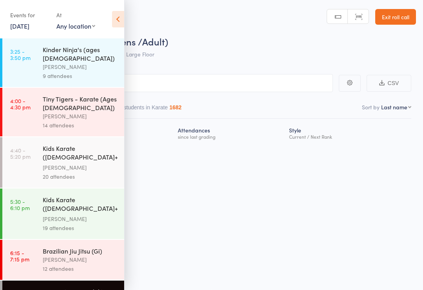
click at [116, 5] on div "Events for [DATE] [DATE] [DATE] Sun Mon Tue Wed Thu Fri Sat 40 28 29 30 01 02 0…" at bounding box center [62, 20] width 124 height 40
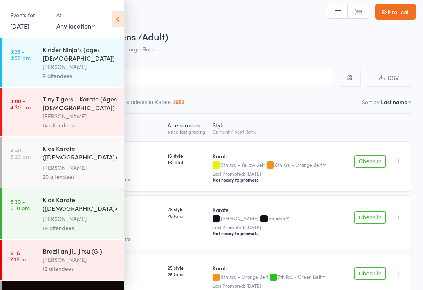
click at [128, 22] on header "Roll Call for Karate (Teens /Adult) [DATE] 18:20 [PERSON_NAME] Large Floor Manu…" at bounding box center [211, 26] width 423 height 63
click at [120, 16] on icon at bounding box center [118, 19] width 12 height 16
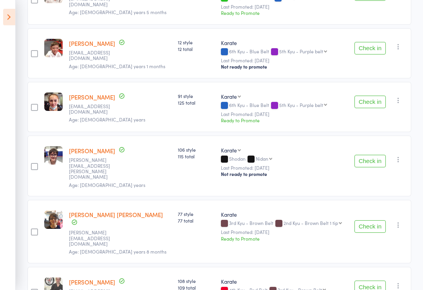
scroll to position [845, 0]
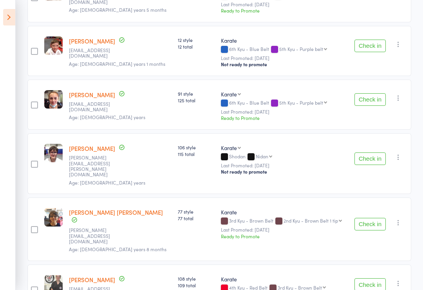
click at [13, 20] on icon at bounding box center [9, 17] width 12 height 16
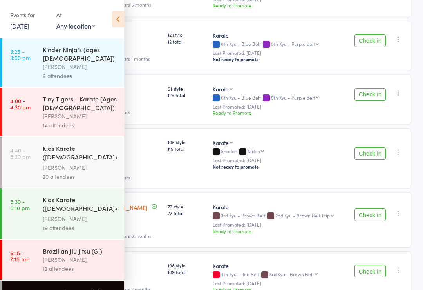
click at [102, 247] on div "Brazilian Jiu Jitsu (Gi)" at bounding box center [80, 251] width 75 height 9
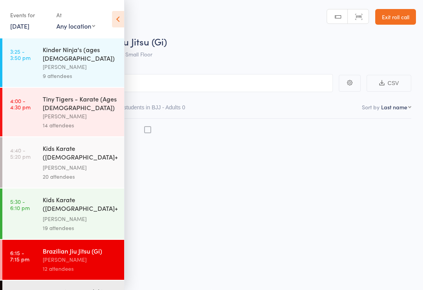
scroll to position [5, 0]
click at [100, 163] on div "[PERSON_NAME]" at bounding box center [80, 167] width 75 height 9
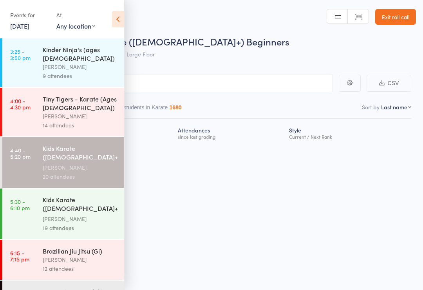
click at [105, 214] on div "[PERSON_NAME]" at bounding box center [80, 218] width 75 height 9
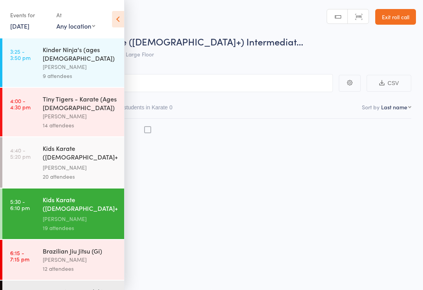
click at [119, 16] on icon at bounding box center [118, 19] width 12 height 16
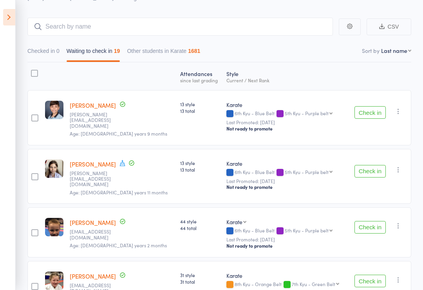
scroll to position [75, 0]
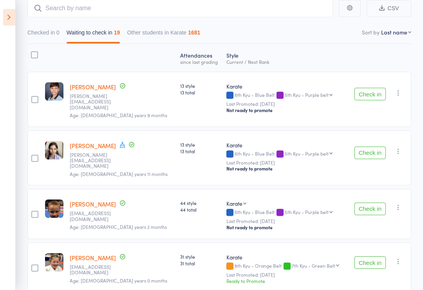
click at [370, 203] on button "Check in" at bounding box center [370, 209] width 31 height 13
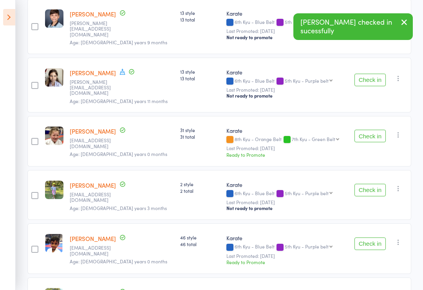
scroll to position [172, 0]
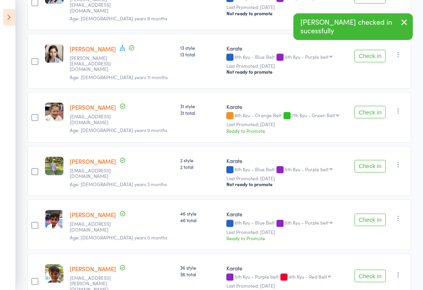
click at [376, 160] on button "Check in" at bounding box center [370, 166] width 31 height 13
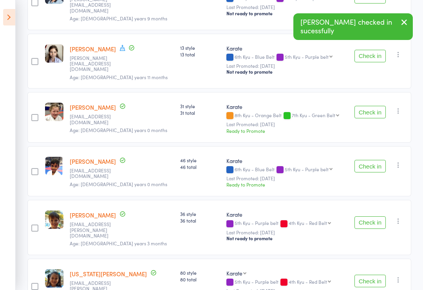
click at [372, 216] on button "Check in" at bounding box center [370, 222] width 31 height 13
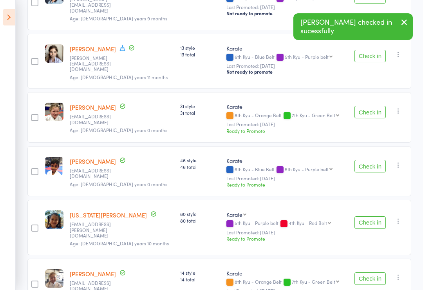
click at [372, 216] on button "Check in" at bounding box center [370, 222] width 31 height 13
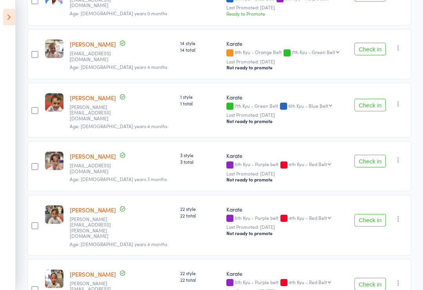
scroll to position [343, 0]
click at [371, 214] on button "Check in" at bounding box center [370, 220] width 31 height 13
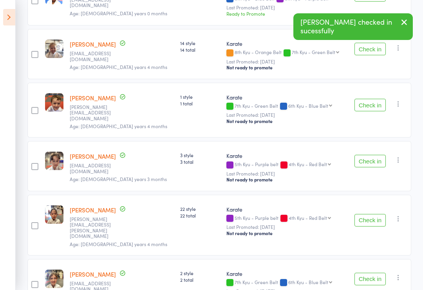
click at [375, 214] on button "Check in" at bounding box center [370, 220] width 31 height 13
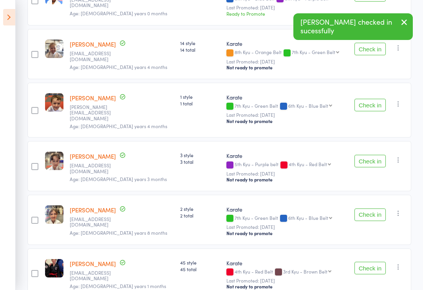
click at [374, 208] on button "Check in" at bounding box center [370, 214] width 31 height 13
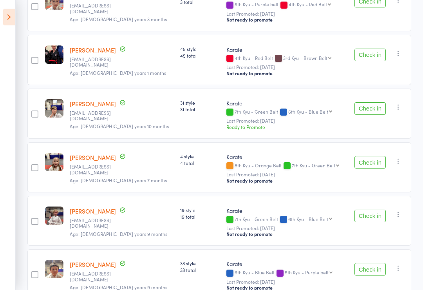
scroll to position [522, 0]
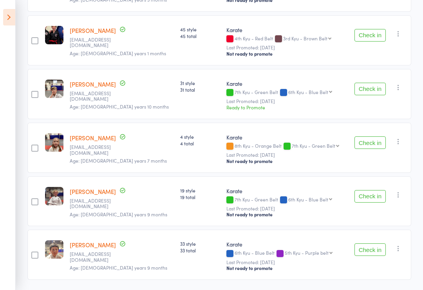
click at [377, 136] on button "Check in" at bounding box center [370, 142] width 31 height 13
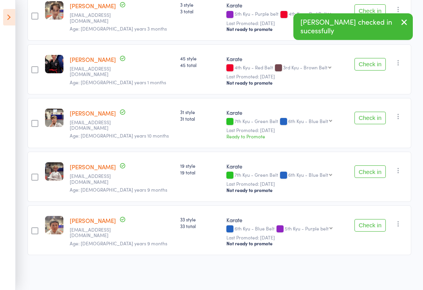
scroll to position [469, 0]
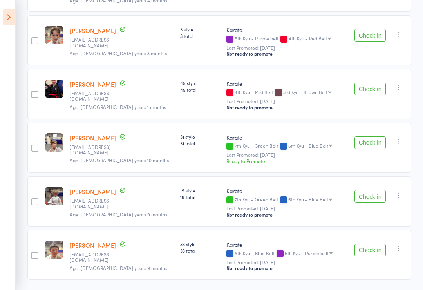
click at [5, 18] on icon at bounding box center [9, 17] width 12 height 16
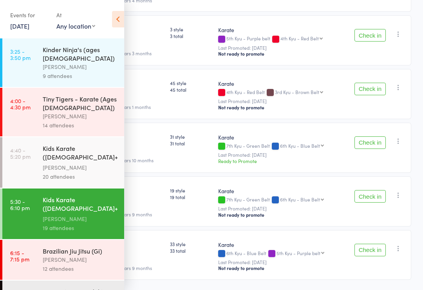
click at [118, 16] on icon at bounding box center [118, 19] width 12 height 16
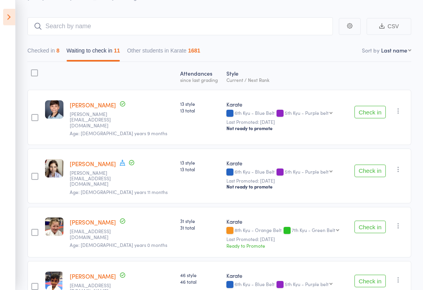
scroll to position [0, 0]
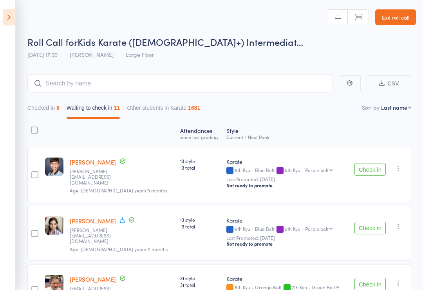
click at [51, 107] on button "Checked in 8" at bounding box center [43, 110] width 32 height 18
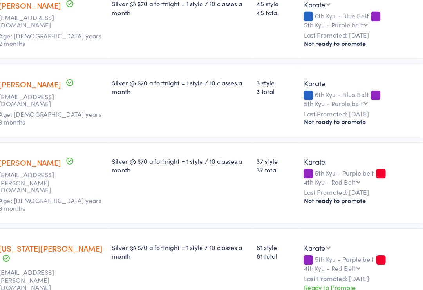
scroll to position [114, 0]
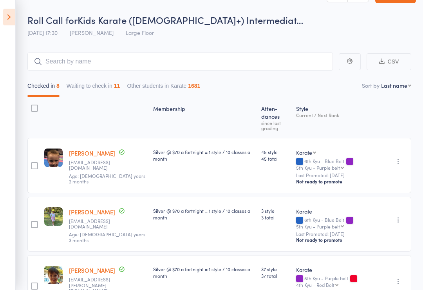
scroll to position [23, 0]
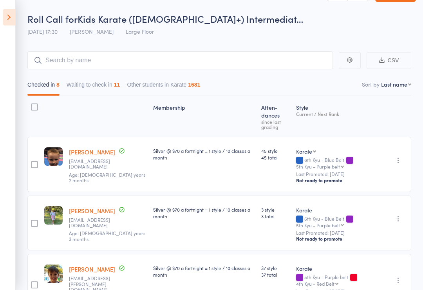
click at [92, 83] on button "Waiting to check in 11" at bounding box center [94, 87] width 54 height 18
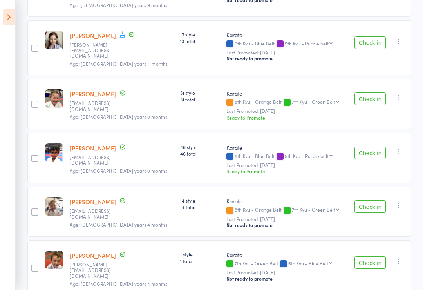
scroll to position [187, 0]
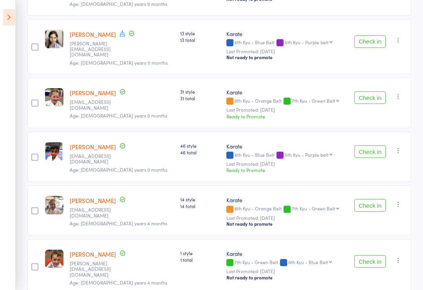
click at [371, 255] on button "Check in" at bounding box center [370, 261] width 31 height 13
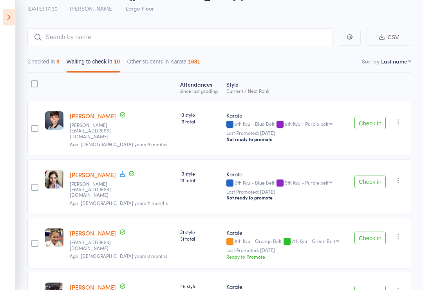
scroll to position [46, 0]
click at [371, 177] on button "Check in" at bounding box center [370, 182] width 31 height 13
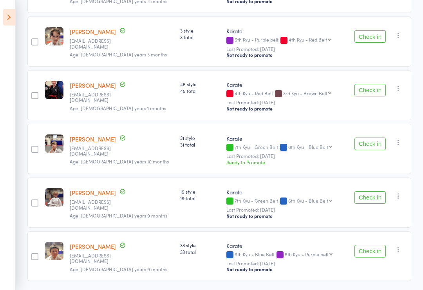
scroll to position [351, 0]
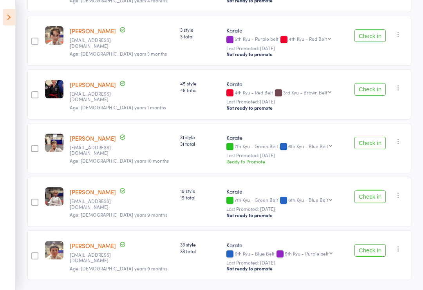
click at [370, 245] on button "Check in" at bounding box center [370, 250] width 31 height 13
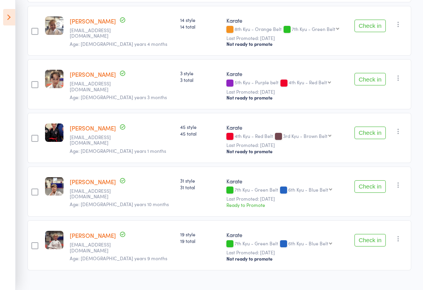
click at [380, 73] on button "Check in" at bounding box center [370, 79] width 31 height 13
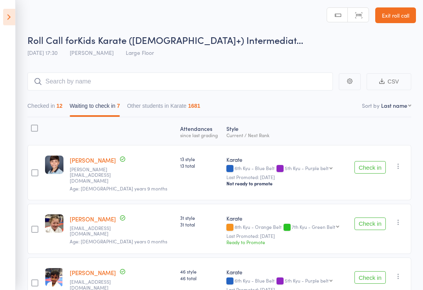
scroll to position [0, 0]
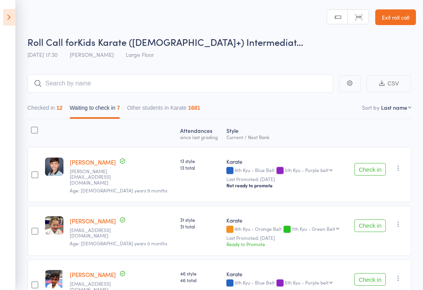
click at [372, 168] on button "Check in" at bounding box center [370, 169] width 31 height 13
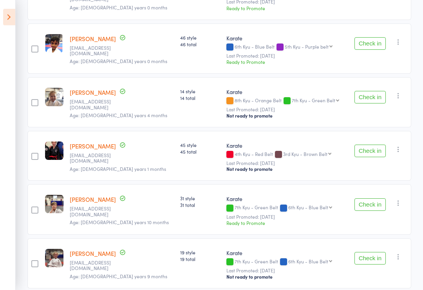
scroll to position [178, 0]
